Goal: Task Accomplishment & Management: Manage account settings

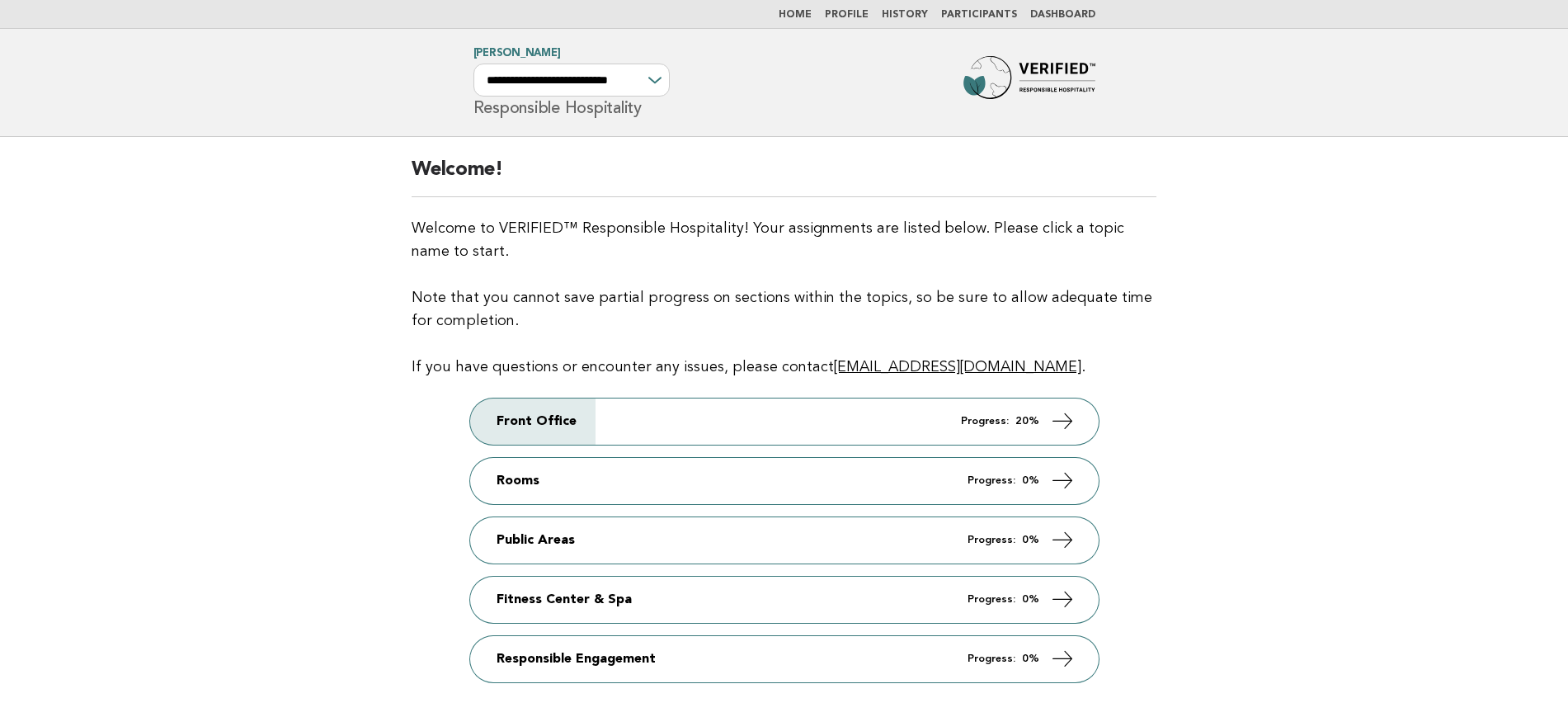
click at [991, 15] on link "Participants" at bounding box center [979, 14] width 76 height 10
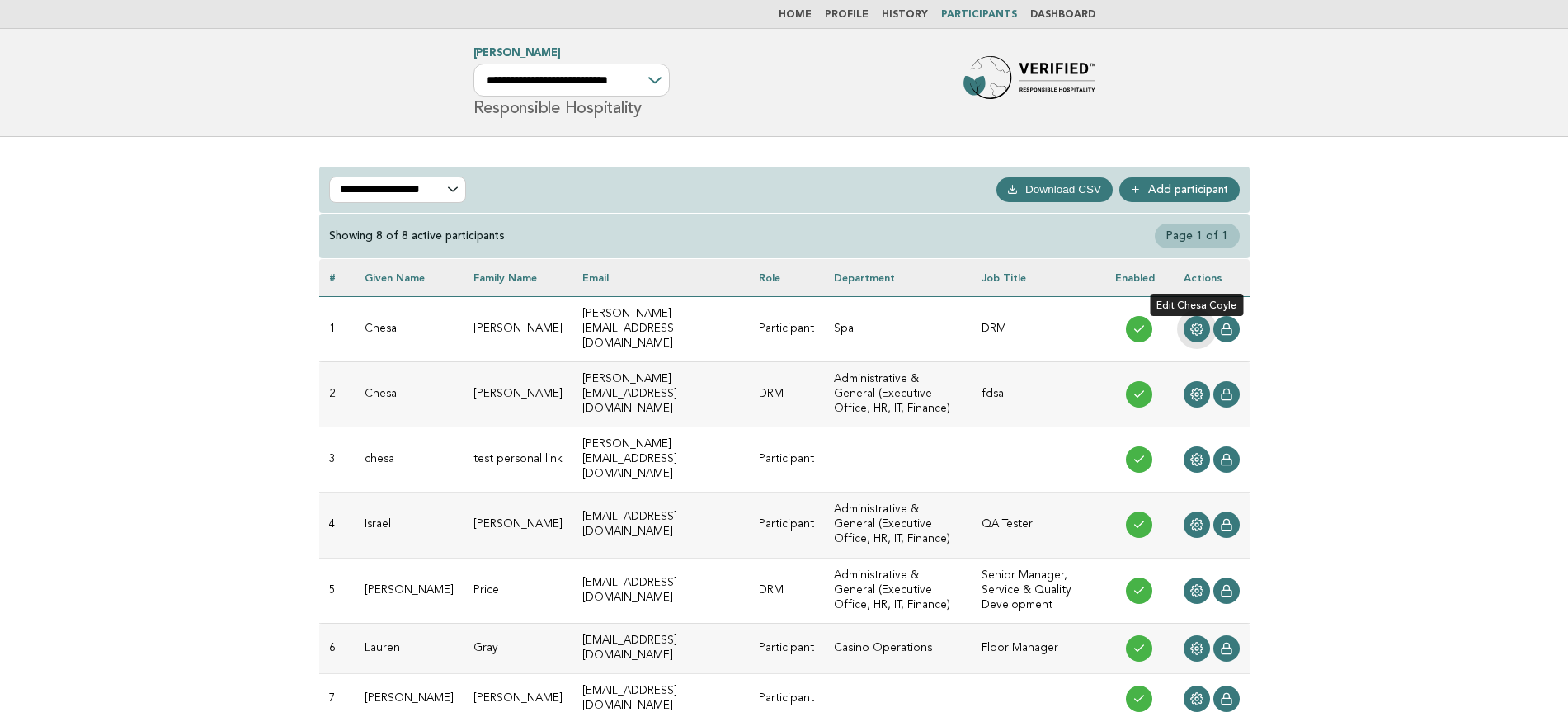
click at [1204, 328] on link at bounding box center [1197, 329] width 27 height 27
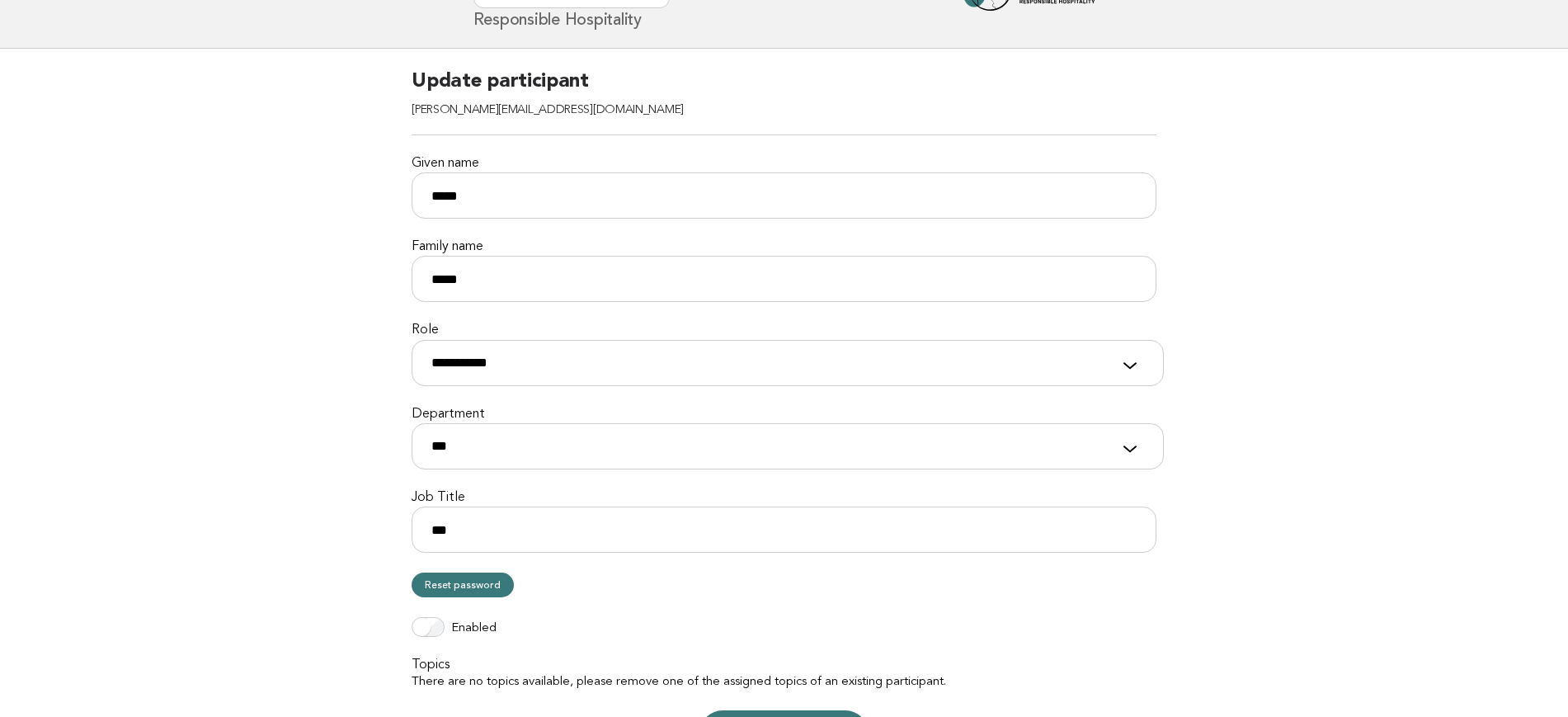
scroll to position [86, 0]
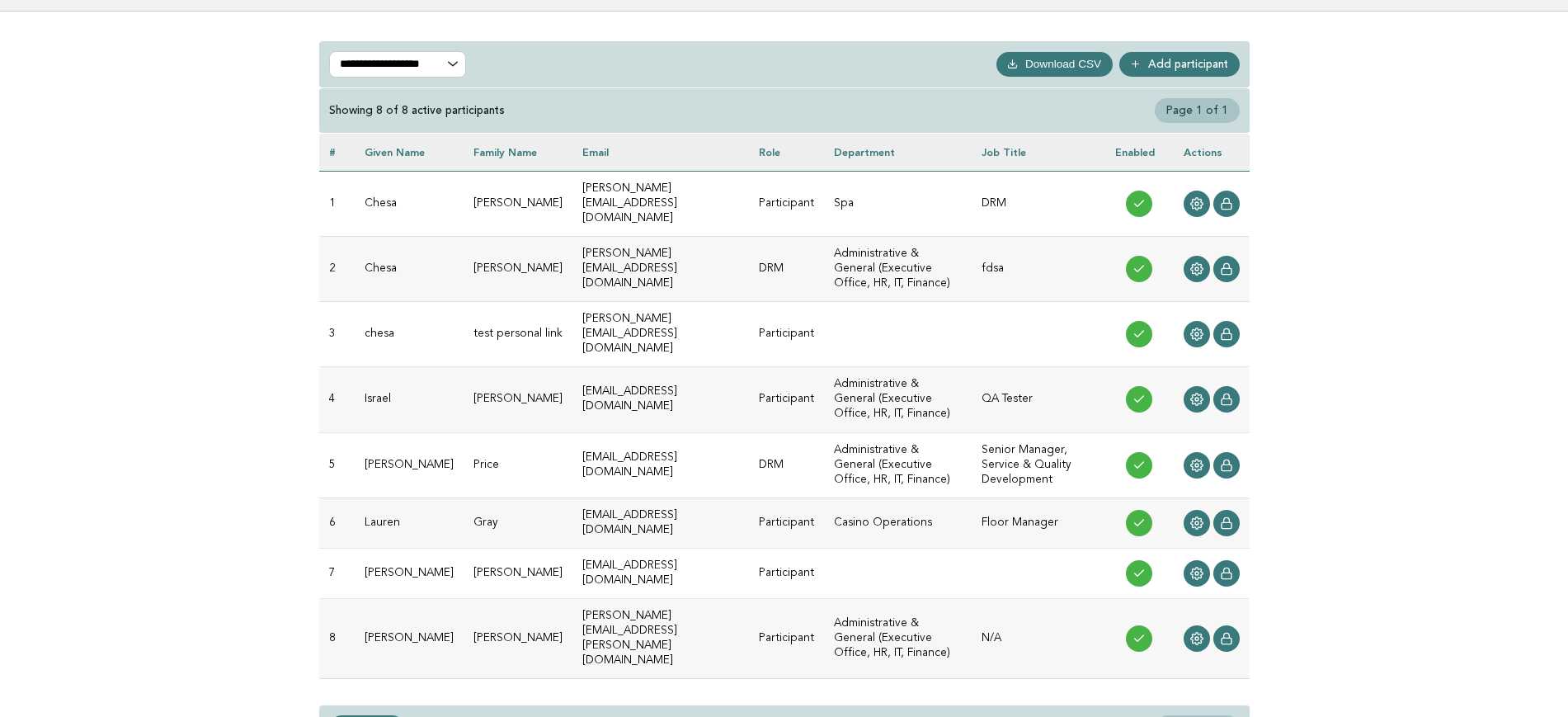
scroll to position [72, 0]
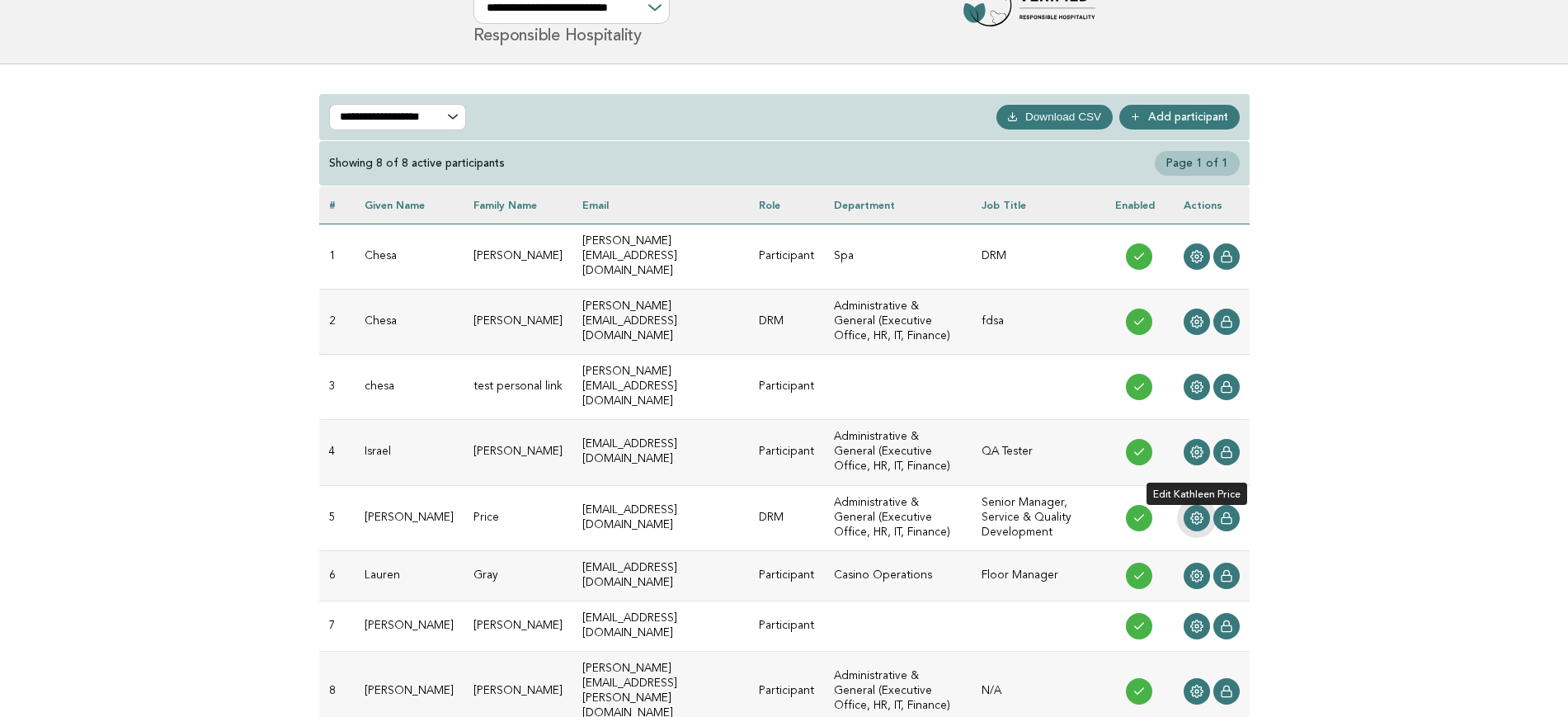
click at [1191, 511] on icon at bounding box center [1197, 518] width 13 height 13
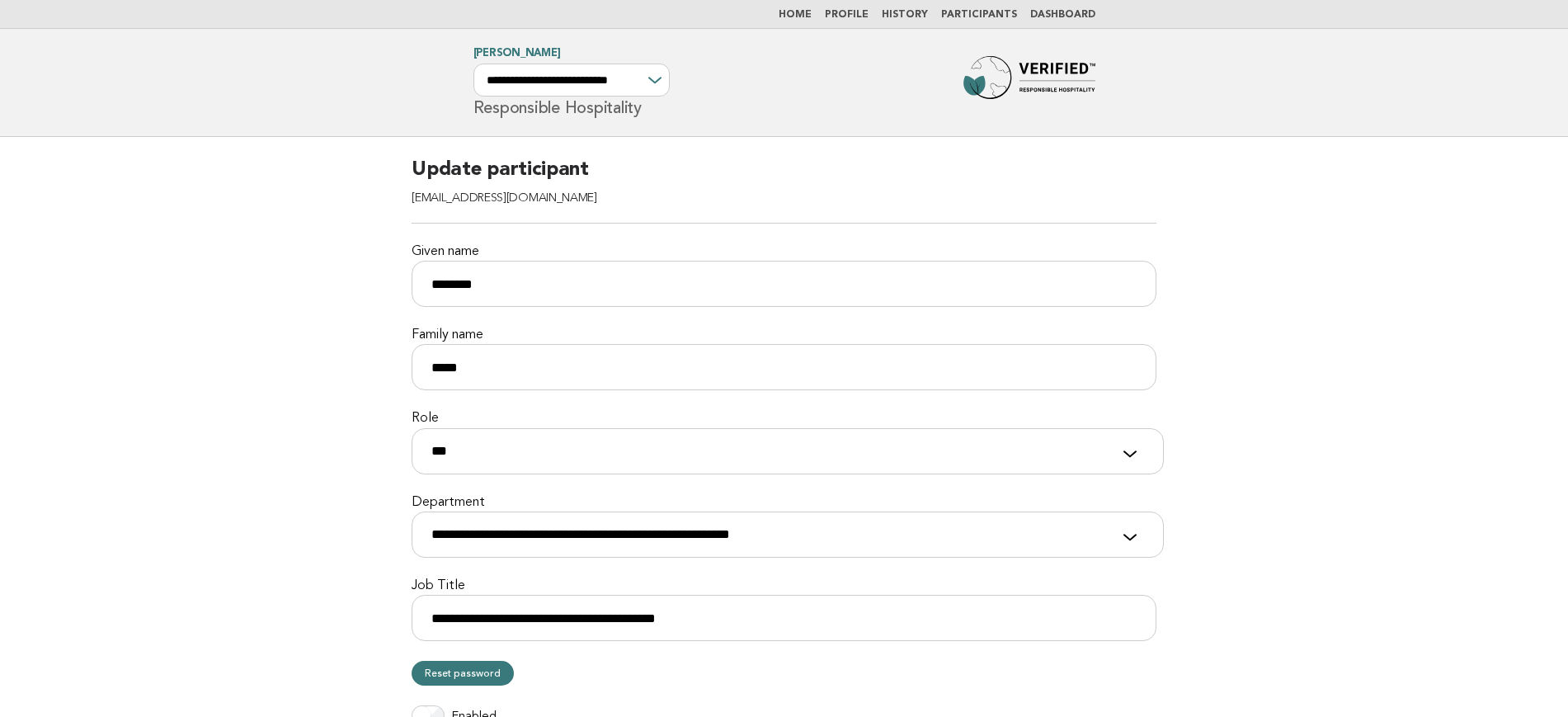
scroll to position [300, 0]
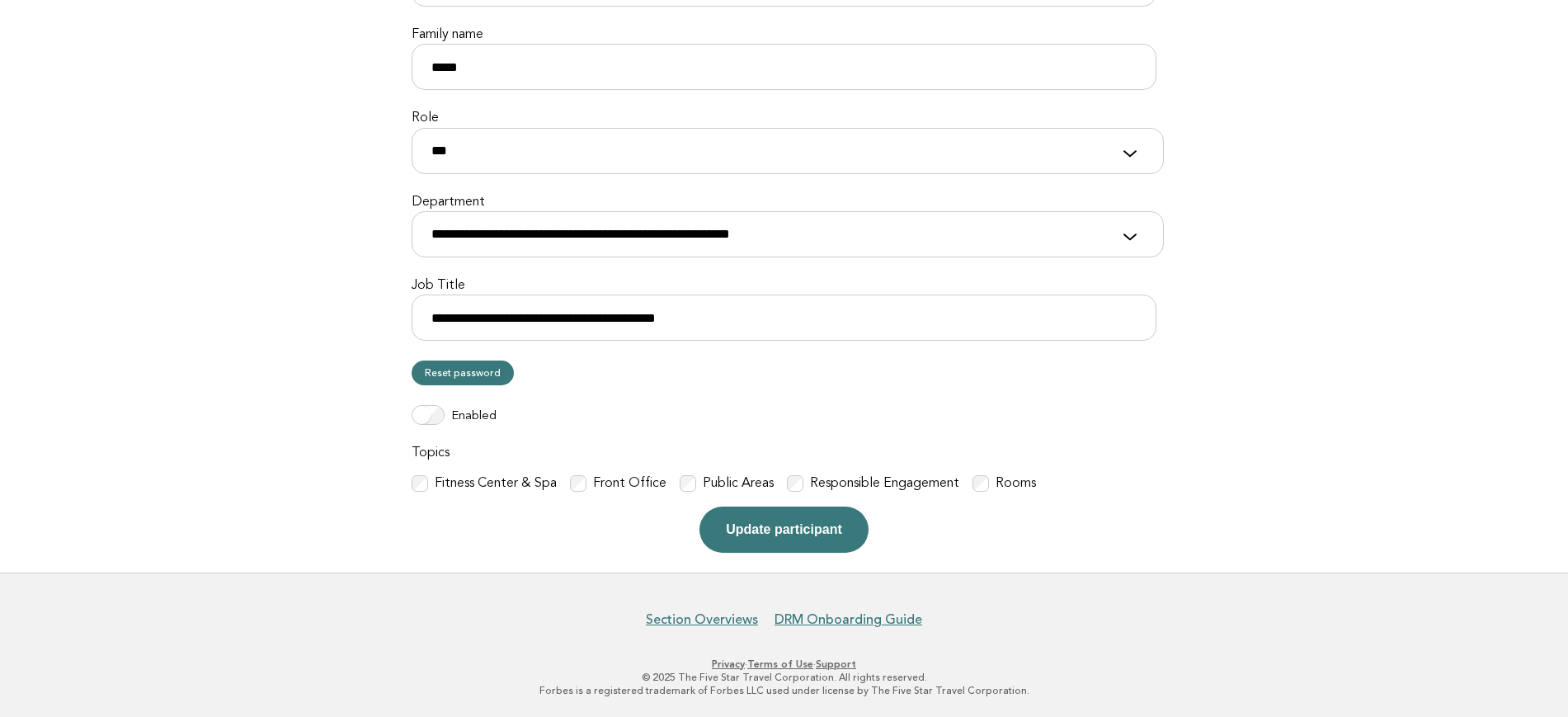
click at [691, 477] on div "Public Areas" at bounding box center [726, 483] width 94 height 17
click at [412, 491] on p at bounding box center [419, 482] width 16 height 16
click at [987, 479] on div "Rooms" at bounding box center [1004, 483] width 64 height 17
click at [439, 572] on footer "Section Overviews DRM Onboarding Guide Privacy · Terms of Use · Support © 2025 …" at bounding box center [784, 645] width 1568 height 145
drag, startPoint x: 397, startPoint y: 554, endPoint x: 475, endPoint y: 599, distance: 90.0
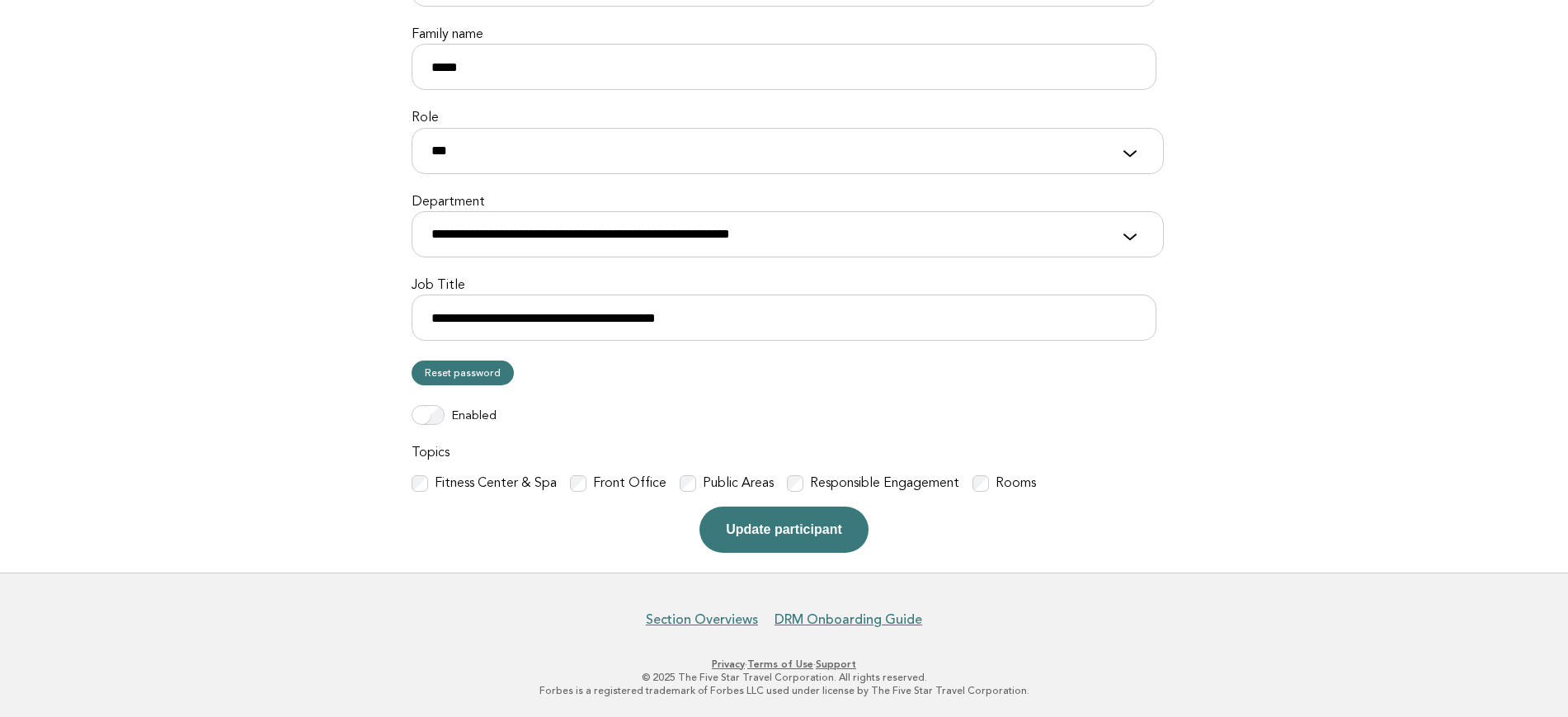
click at [397, 554] on div "**********" at bounding box center [784, 205] width 784 height 736
